Goal: Contribute content: Add original content to the website for others to see

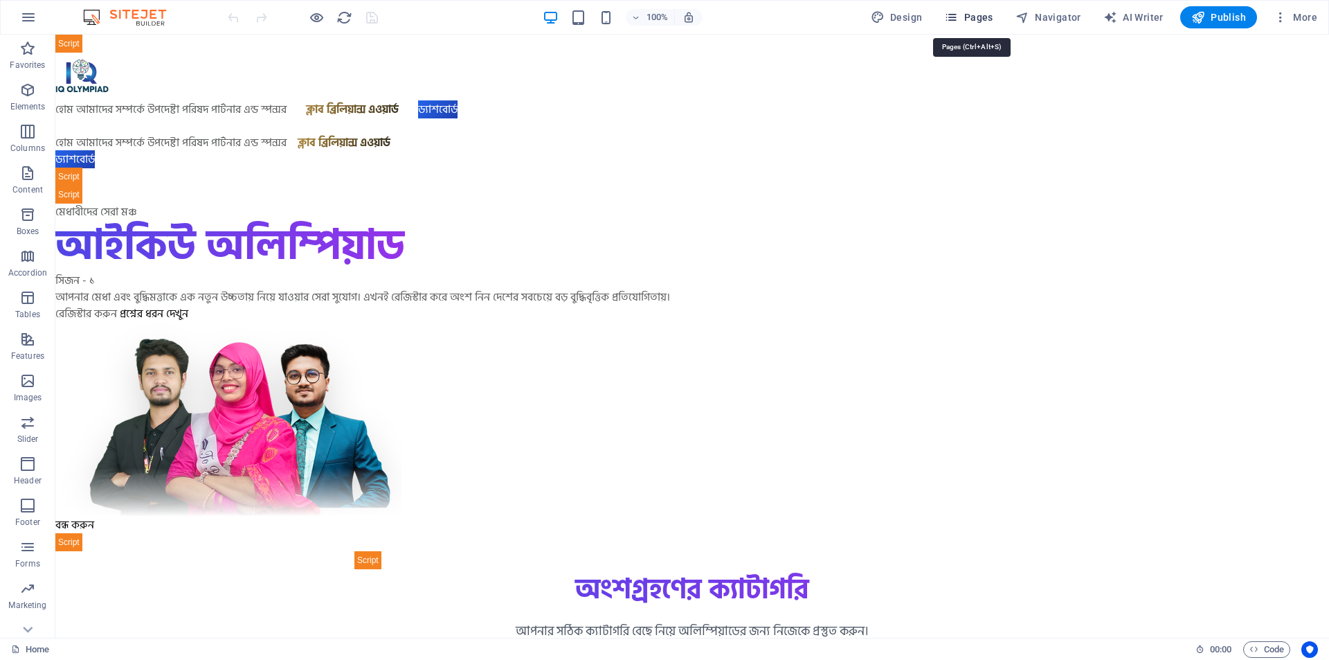
click at [979, 11] on span "Pages" at bounding box center [968, 17] width 48 height 14
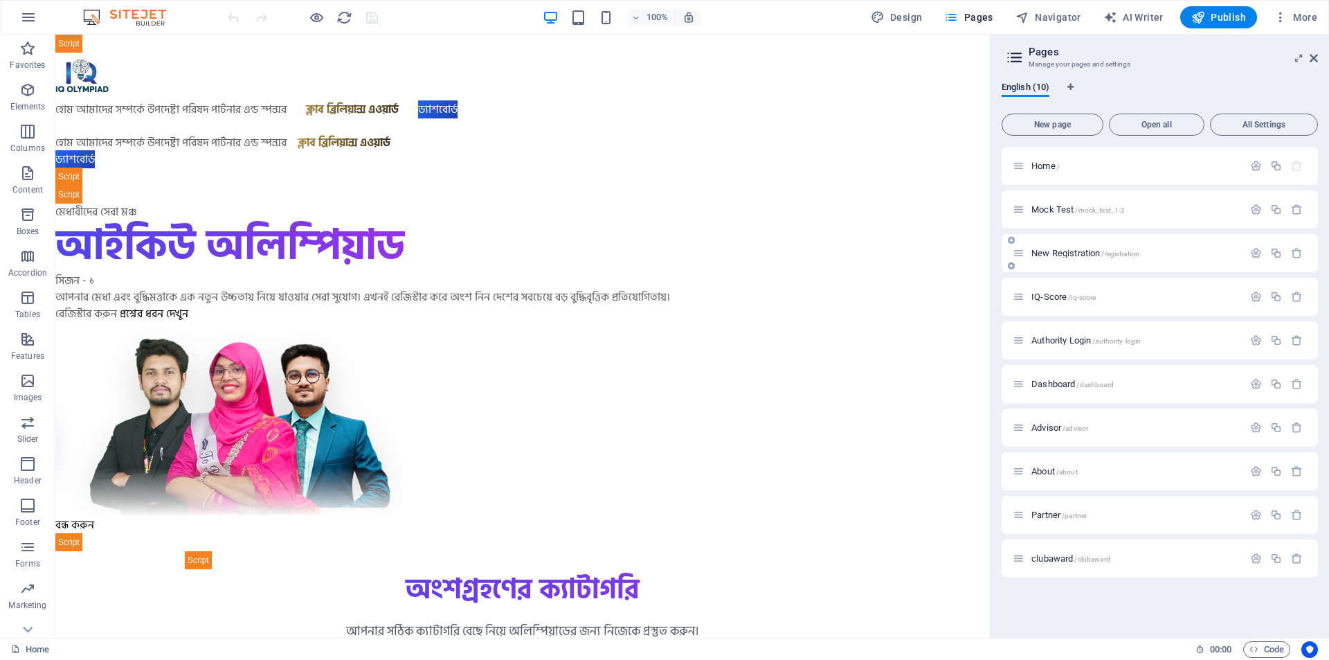
click at [1158, 252] on p "New Registration /registration" at bounding box center [1135, 253] width 208 height 9
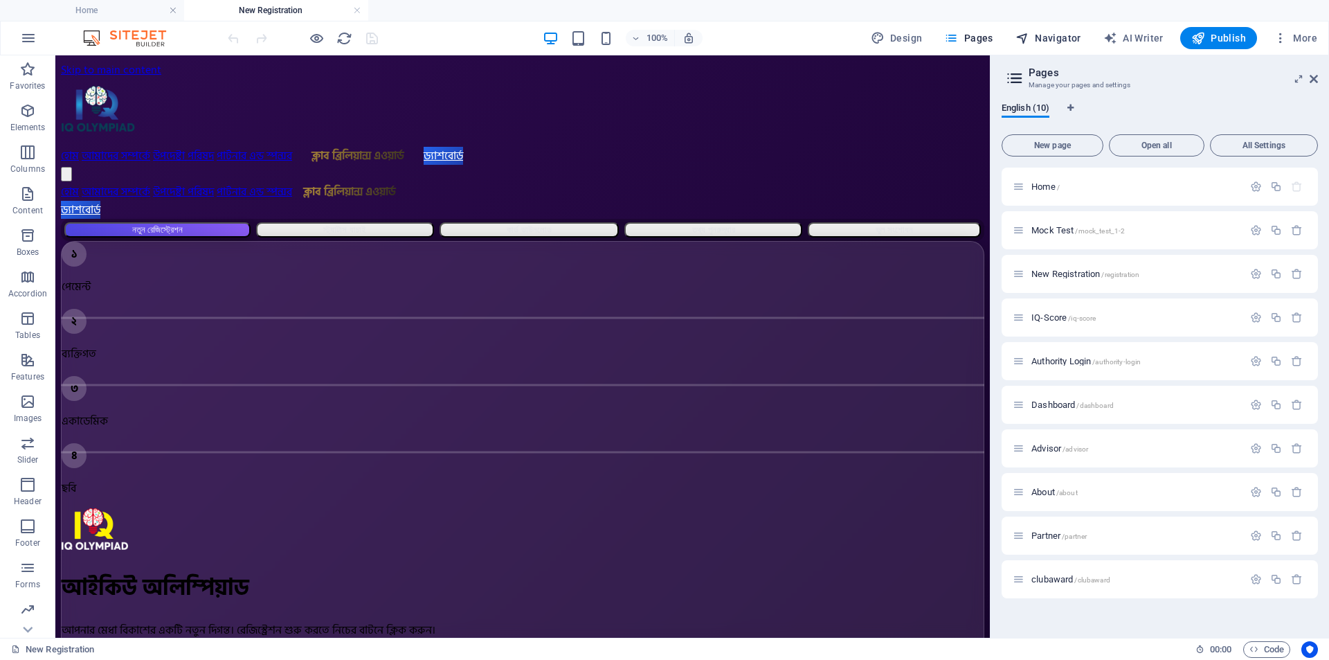
click at [1034, 35] on span "Navigator" at bounding box center [1049, 38] width 66 height 14
select select "17010021-en"
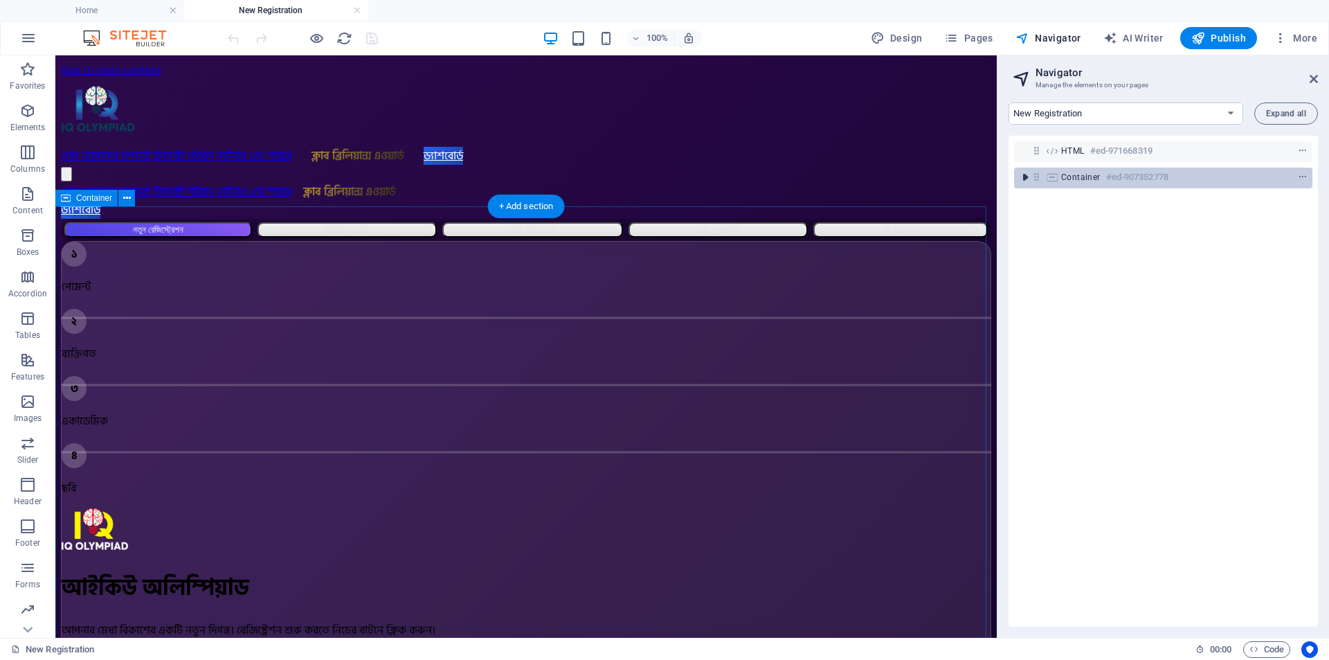
click at [1024, 175] on icon "toggle-expand" at bounding box center [1025, 177] width 14 height 14
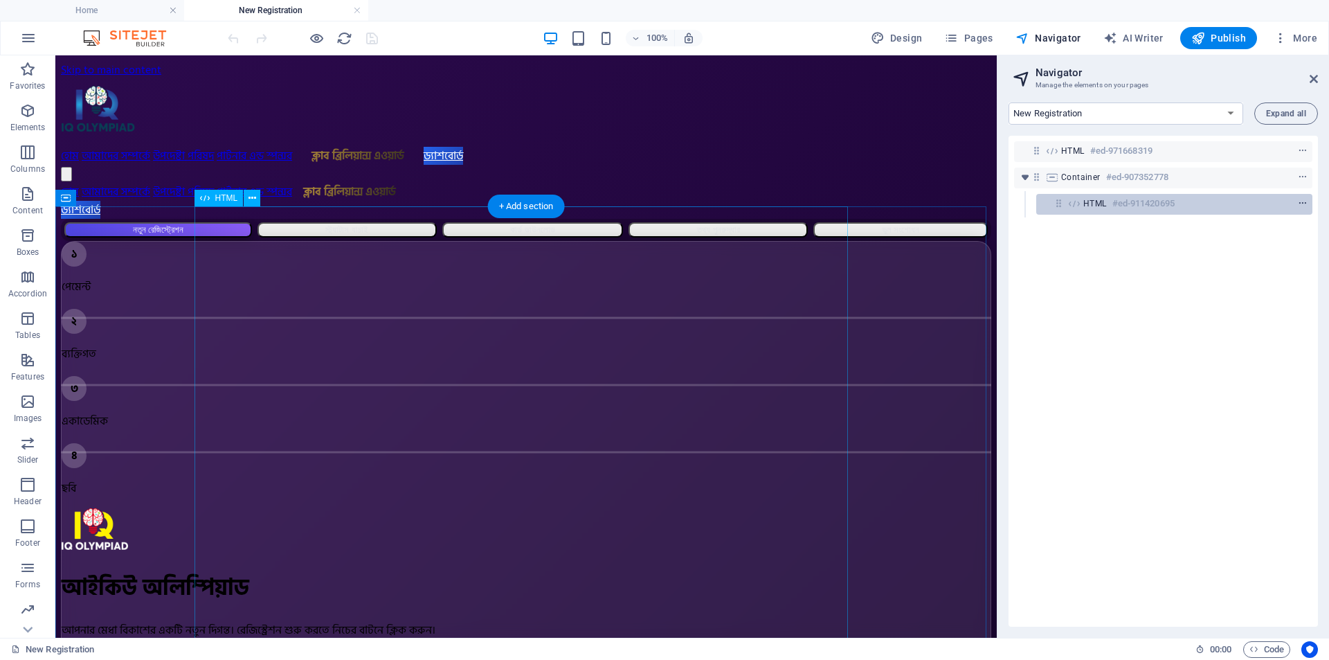
click at [1300, 201] on icon "context-menu" at bounding box center [1303, 204] width 10 height 10
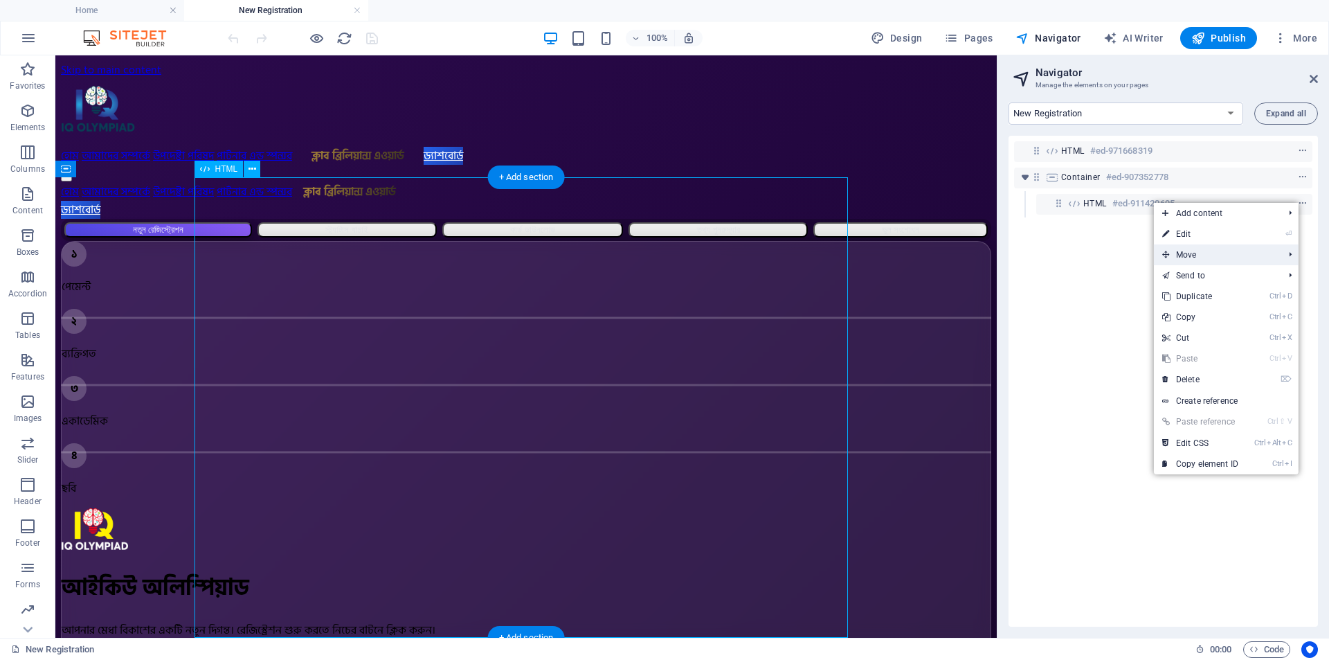
scroll to position [29, 0]
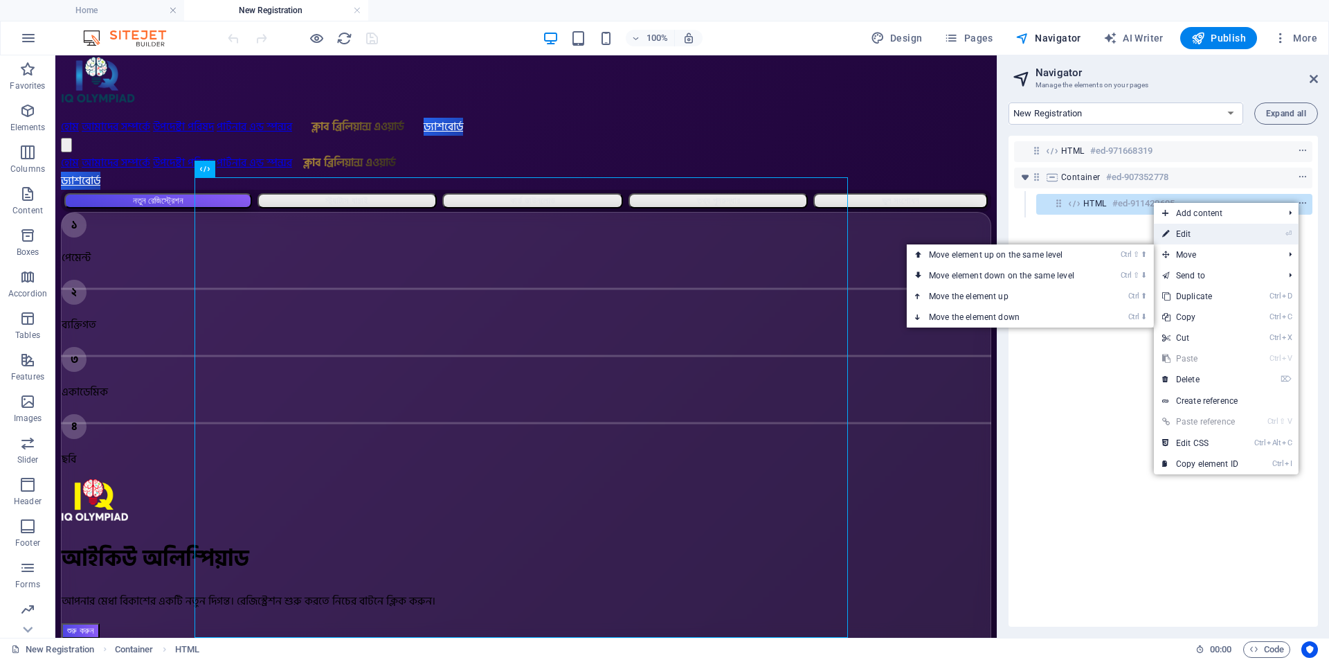
click at [1176, 231] on link "⏎ Edit" at bounding box center [1200, 234] width 93 height 21
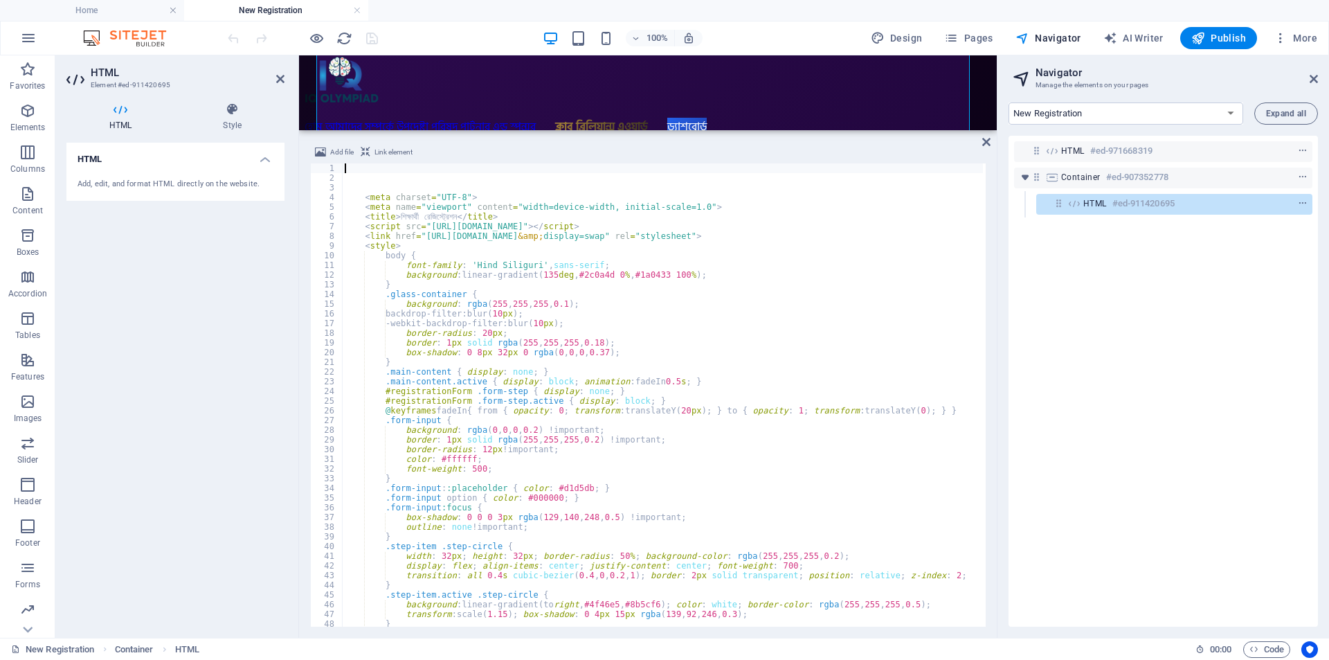
scroll to position [344, 0]
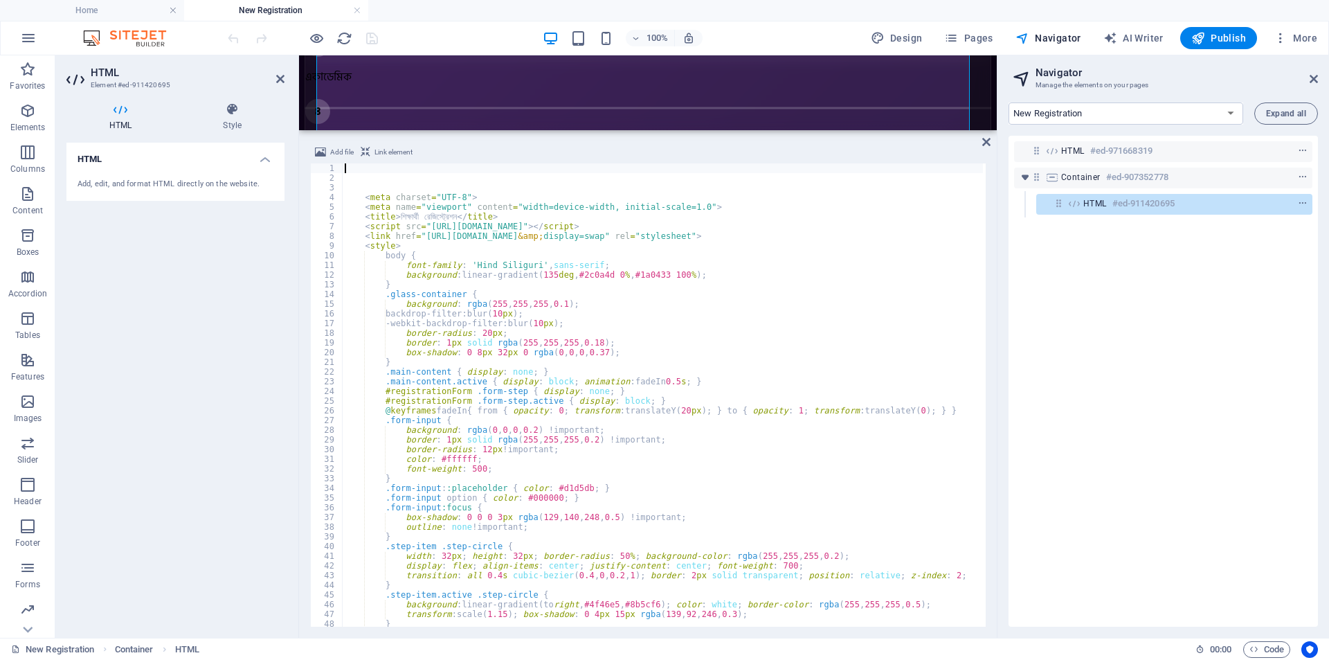
type textarea ".glass-container {"
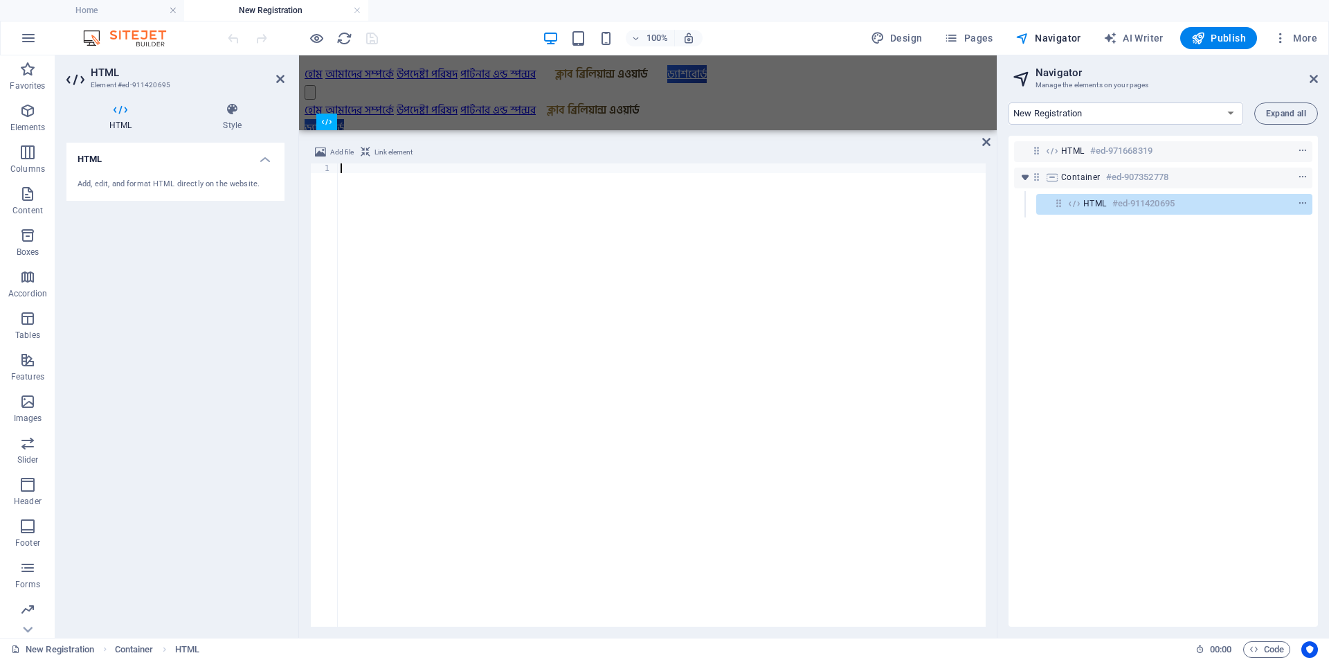
scroll to position [8686, 0]
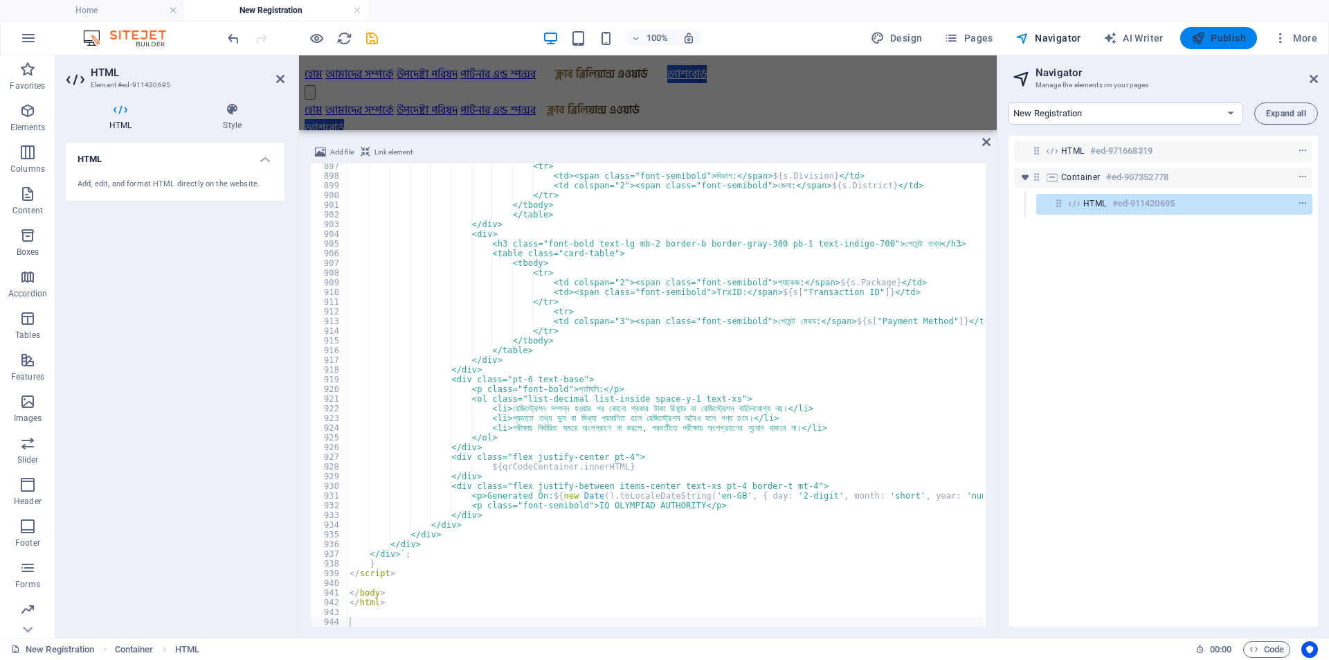
click at [1220, 39] on span "Publish" at bounding box center [1218, 38] width 55 height 14
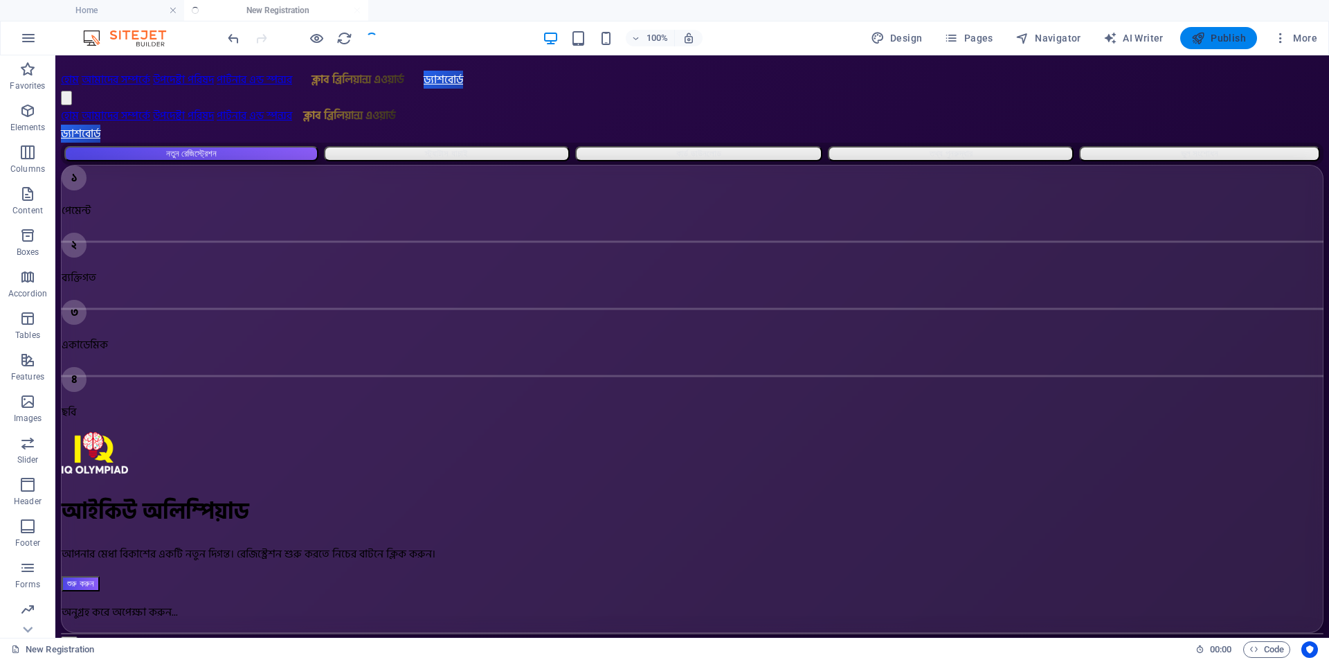
scroll to position [29, 0]
